Goal: Task Accomplishment & Management: Use online tool/utility

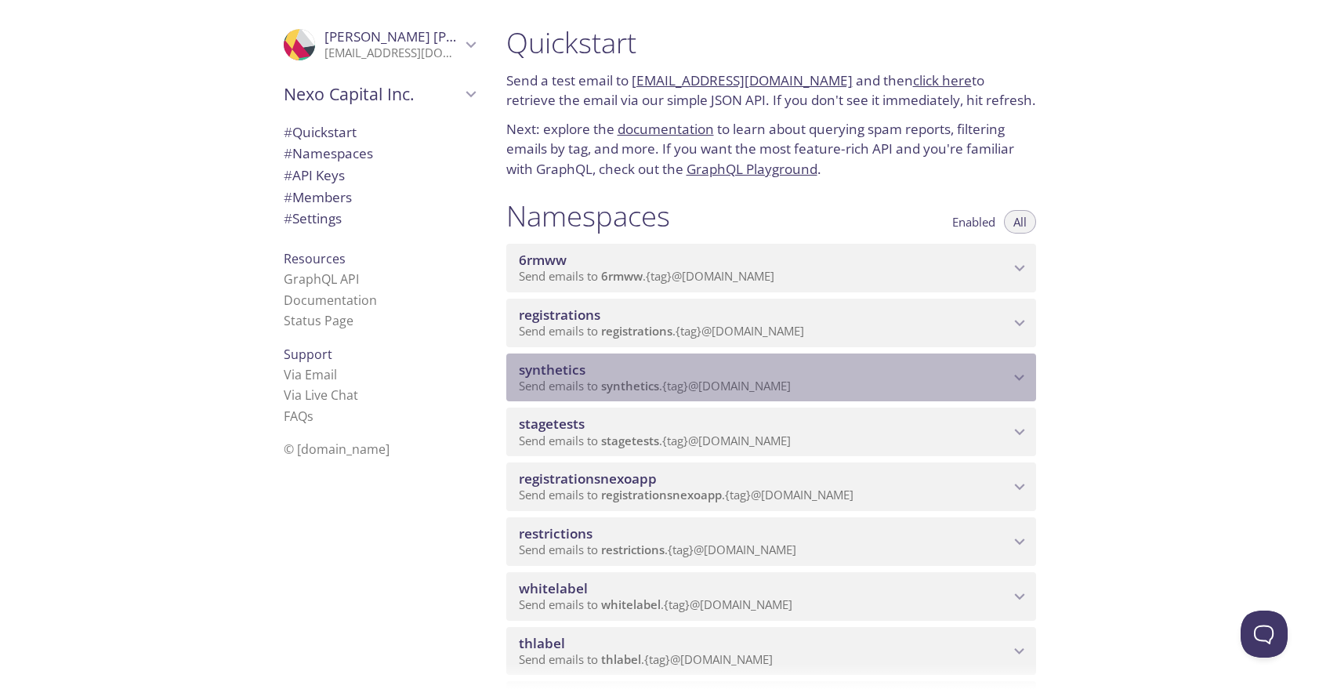
click at [554, 364] on span "synthetics" at bounding box center [552, 369] width 67 height 18
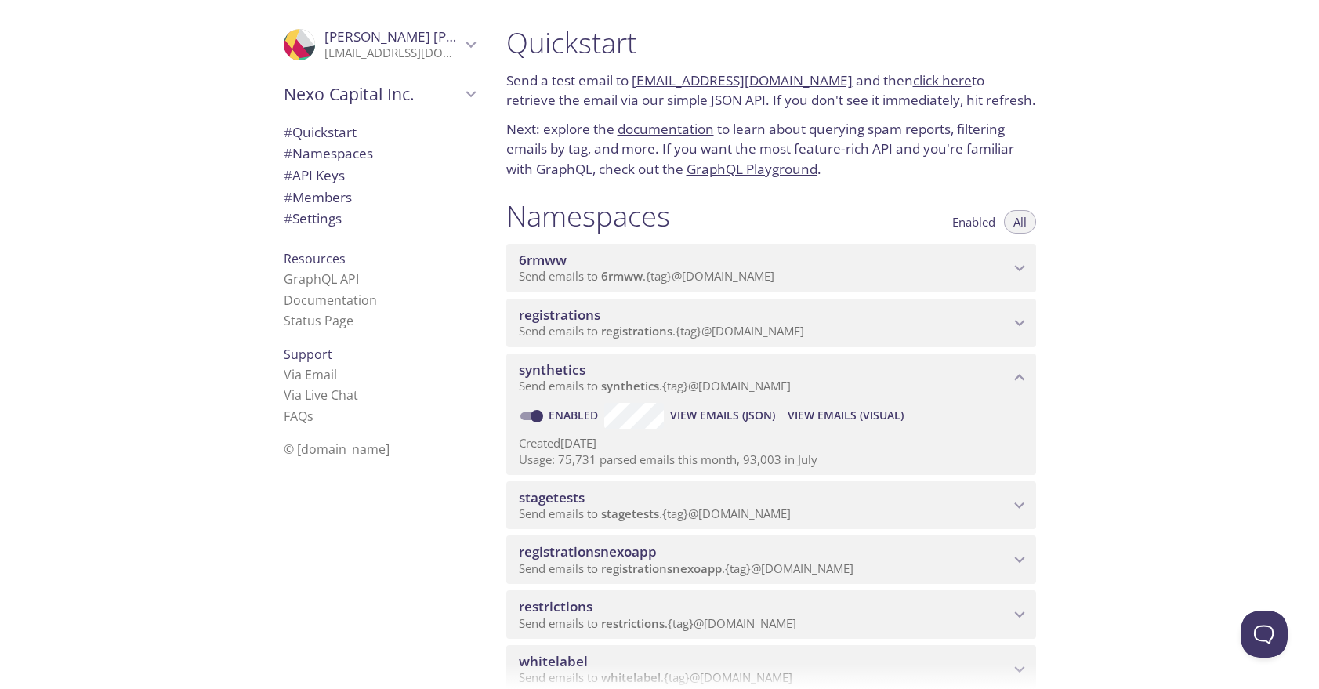
click at [796, 414] on span "View Emails (Visual)" at bounding box center [845, 415] width 116 height 19
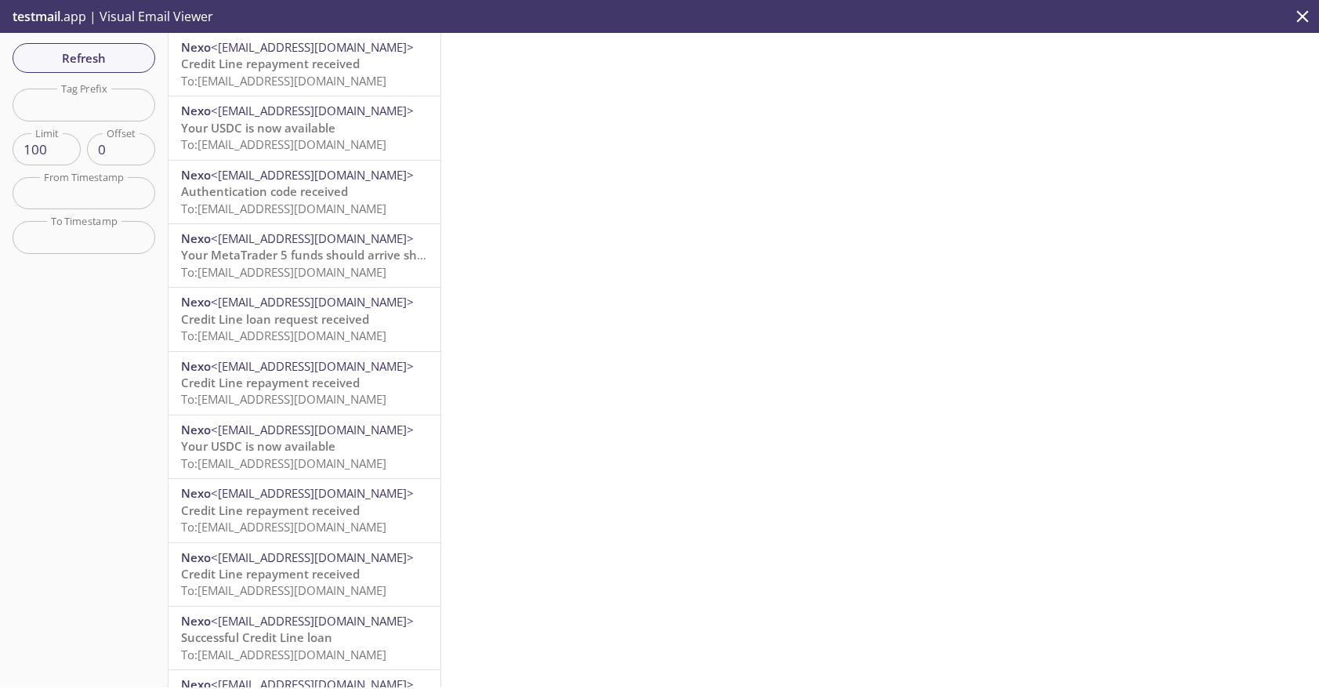
scroll to position [613, 0]
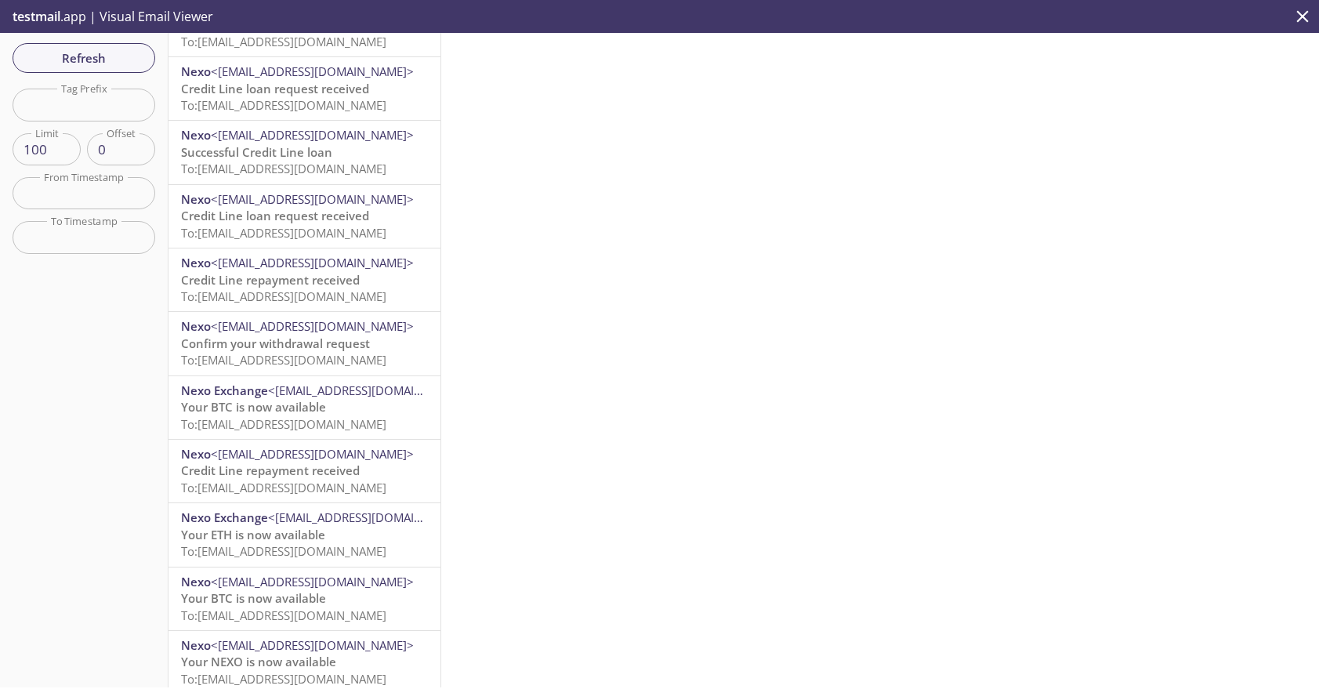
click at [295, 342] on span "Confirm your withdrawal request" at bounding box center [275, 343] width 189 height 16
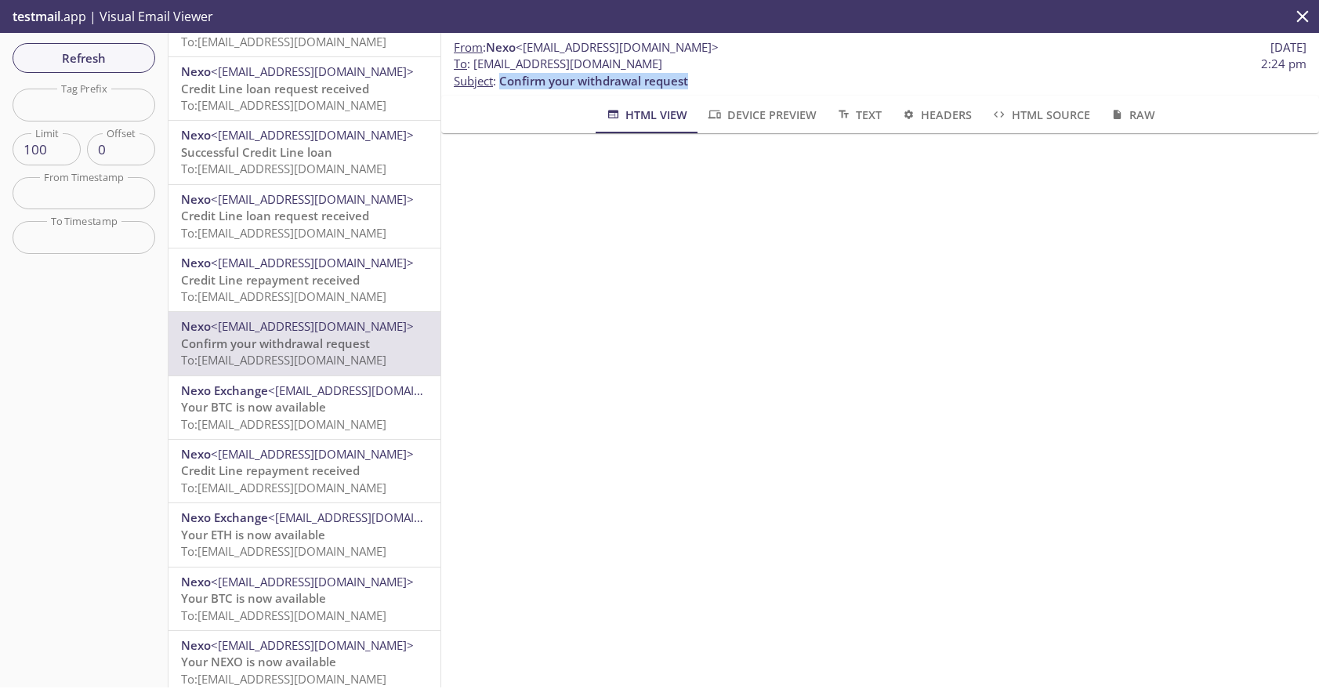
drag, startPoint x: 501, startPoint y: 81, endPoint x: 698, endPoint y: 80, distance: 197.5
click at [698, 80] on p "To : [EMAIL_ADDRESS][DOMAIN_NAME] 2:24 pm Subject : Confirm your withdrawal req…" at bounding box center [880, 73] width 852 height 34
copy span "Confirm your withdrawal request"
